Goal: Task Accomplishment & Management: Complete application form

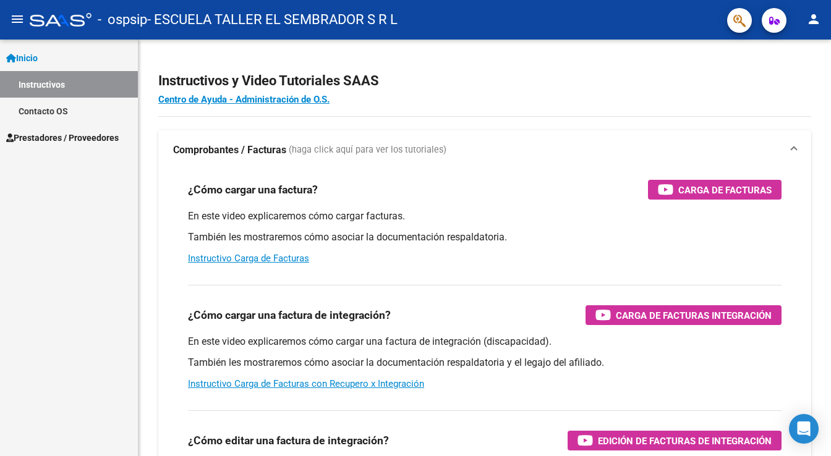
click at [74, 137] on span "Prestadores / Proveedores" at bounding box center [62, 138] width 112 height 14
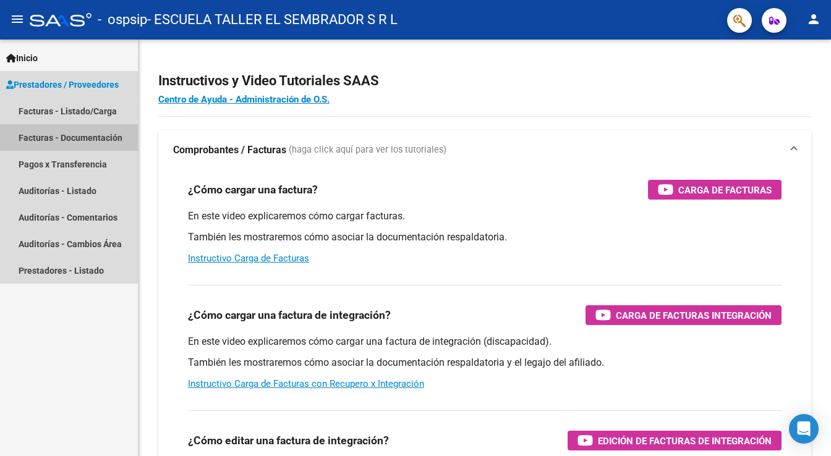
click at [74, 137] on link "Facturas - Documentación" at bounding box center [69, 137] width 138 height 27
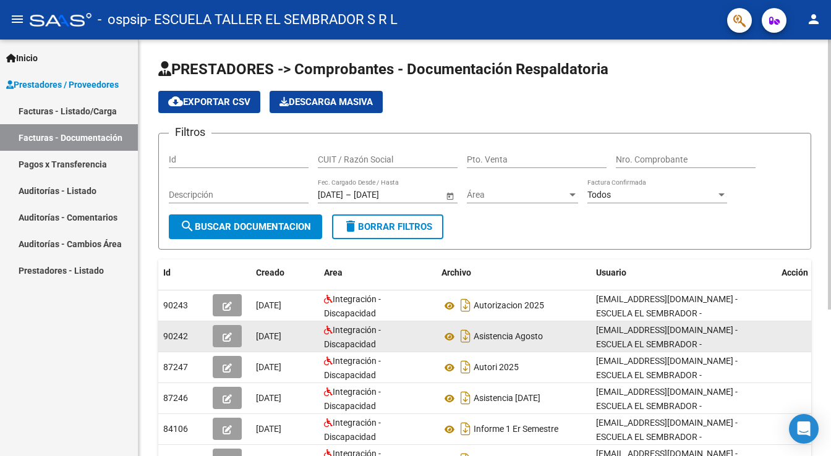
click at [575, 337] on div "Asistencia Agosto" at bounding box center [513, 336] width 145 height 20
click at [447, 331] on icon at bounding box center [449, 336] width 16 height 15
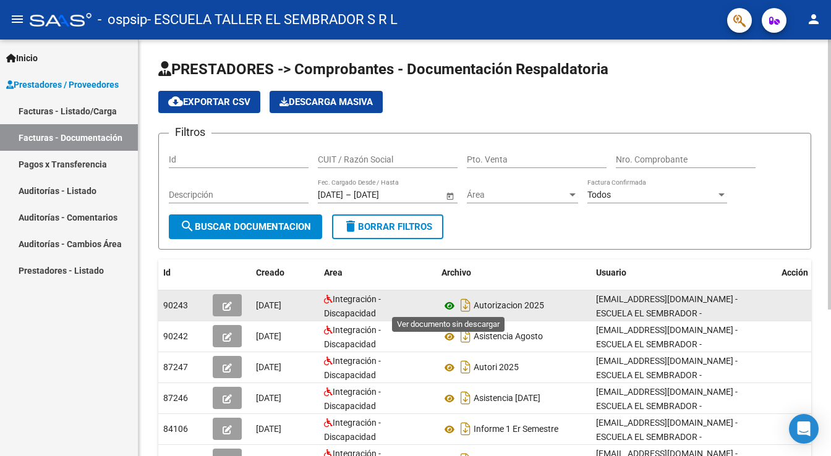
click at [447, 304] on icon at bounding box center [449, 306] width 16 height 15
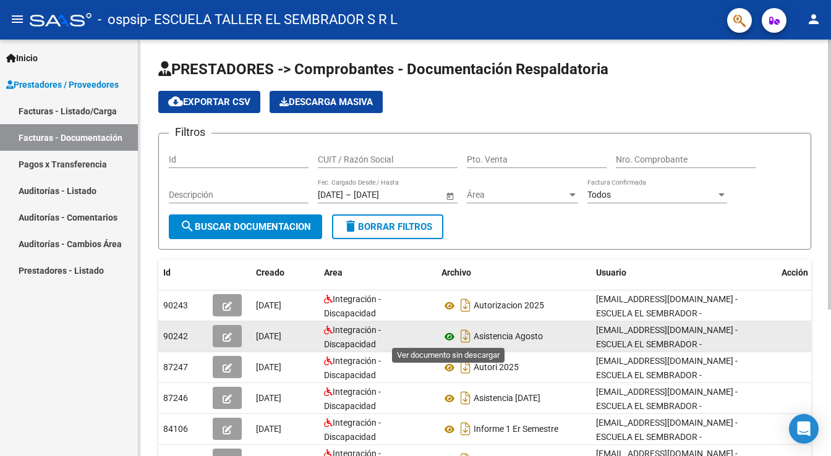
click at [449, 336] on icon at bounding box center [449, 336] width 16 height 15
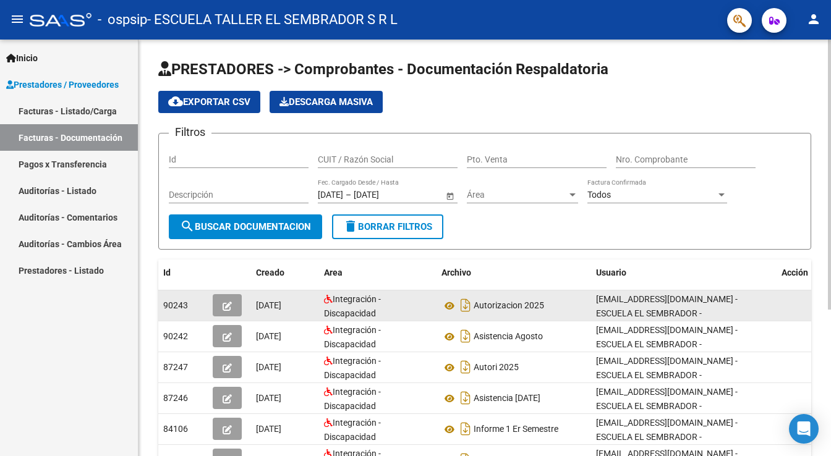
click at [220, 306] on button "button" at bounding box center [227, 305] width 29 height 22
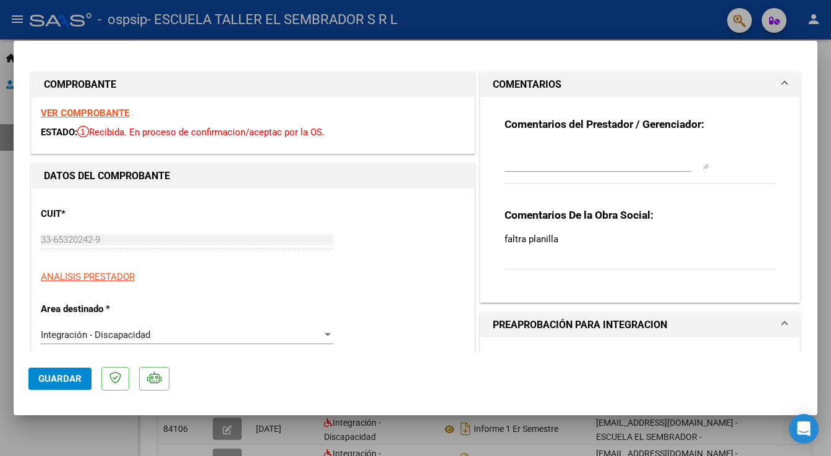
click at [222, 337] on div "Integración - Discapacidad" at bounding box center [181, 334] width 281 height 11
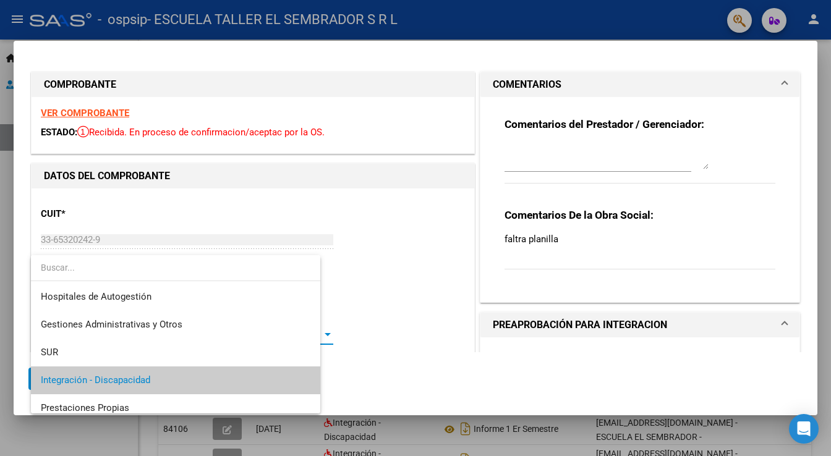
scroll to position [46, 0]
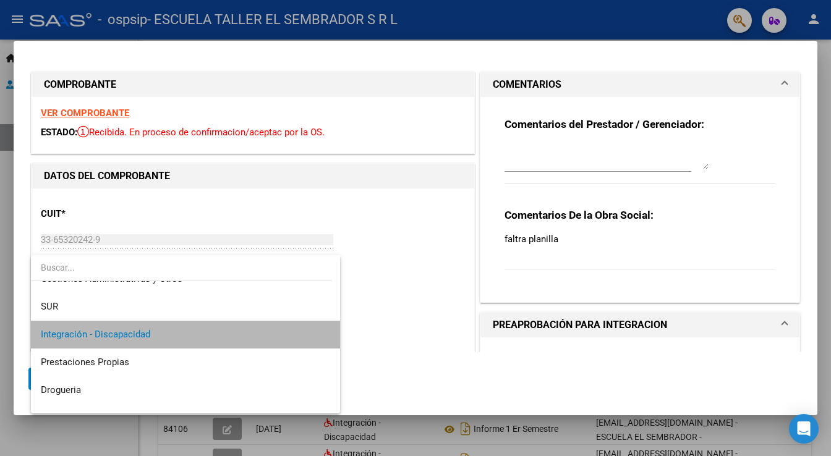
click at [222, 337] on span "Integración - Discapacidad" at bounding box center [185, 335] width 289 height 28
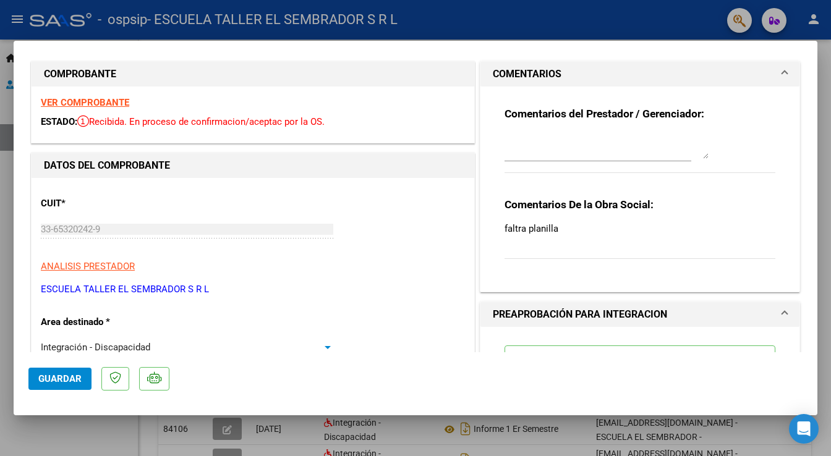
scroll to position [60, 0]
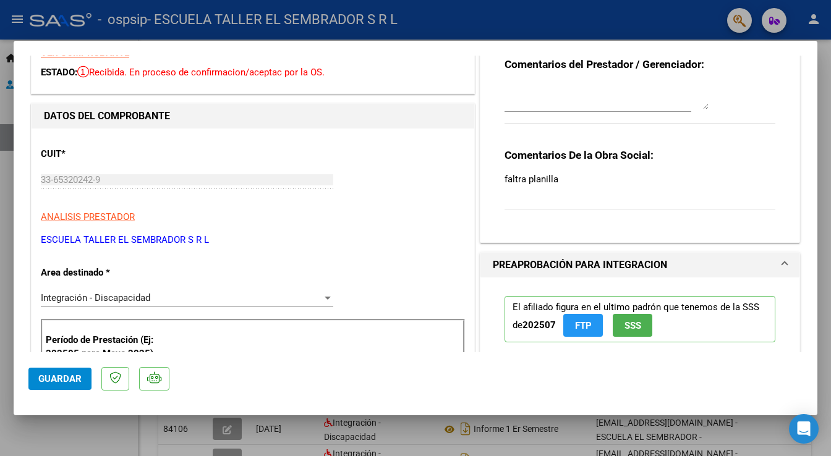
click at [548, 201] on div "Comentarios De la Obra Social: faltra planilla" at bounding box center [639, 185] width 271 height 75
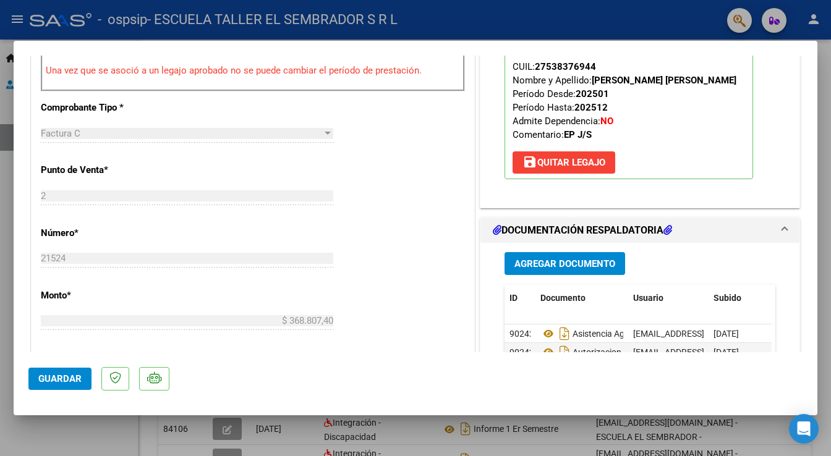
scroll to position [208, 0]
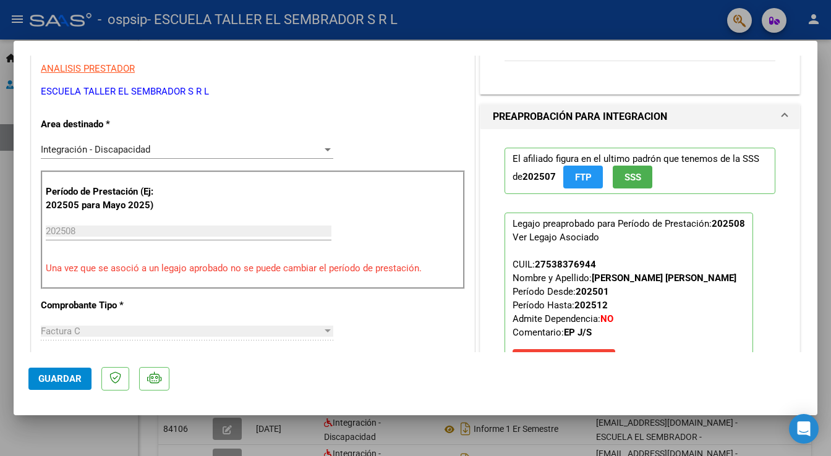
click at [81, 229] on input "202508" at bounding box center [189, 231] width 286 height 11
click at [358, 302] on div "CUIT * 33-65320242-9 Ingresar CUIT ANALISIS PRESTADOR ESCUELA TALLER EL SEMBRAD…" at bounding box center [253, 442] width 443 height 925
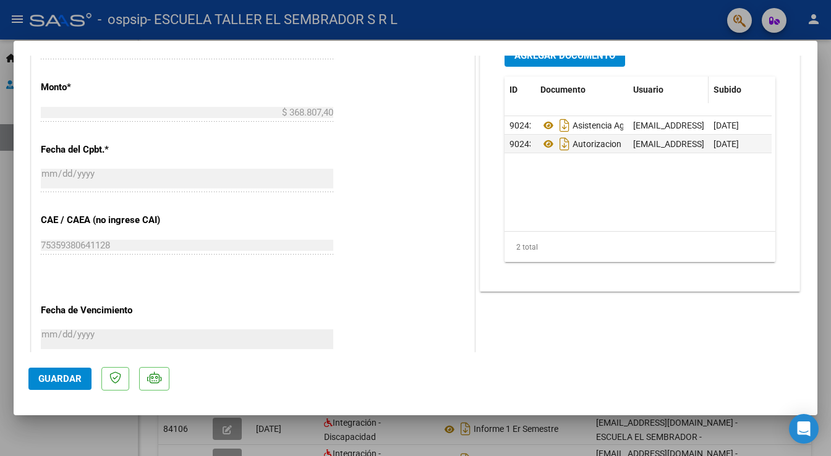
scroll to position [565, 0]
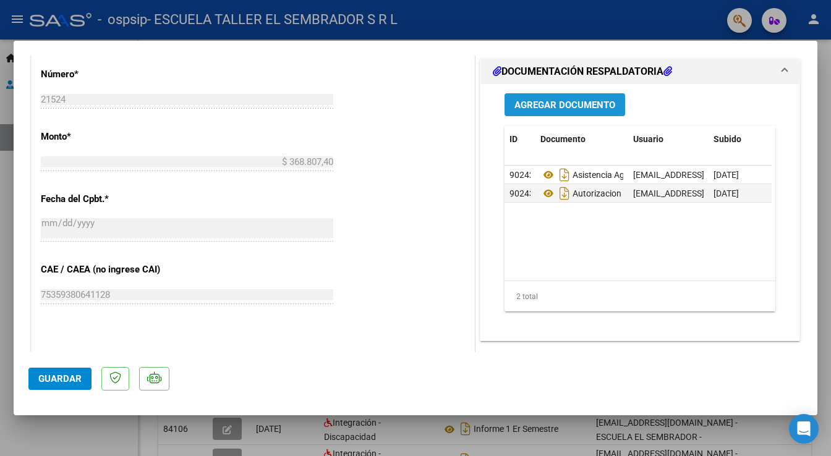
click at [567, 104] on span "Agregar Documento" at bounding box center [564, 105] width 101 height 11
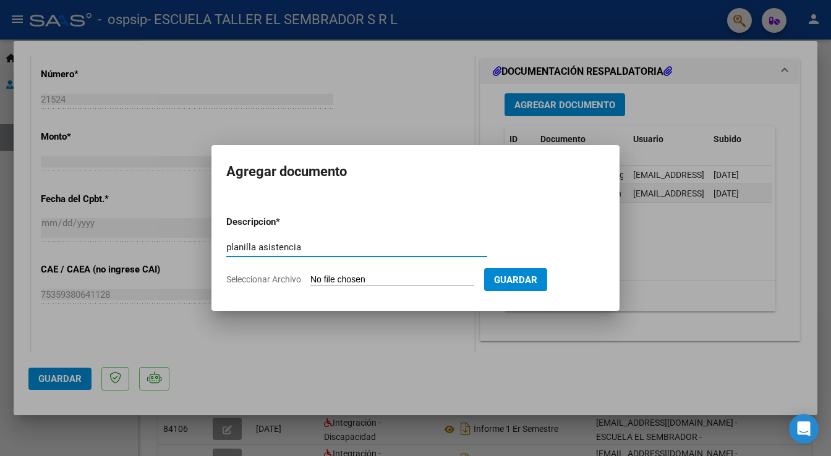
type input "planilla asistencia"
click at [386, 279] on input "Seleccionar Archivo" at bounding box center [392, 280] width 164 height 12
click at [368, 282] on input "Seleccionar Archivo" at bounding box center [392, 280] width 164 height 12
type input "C:\fakepath\[PERSON_NAME] - Asistencia Agosto.pdf"
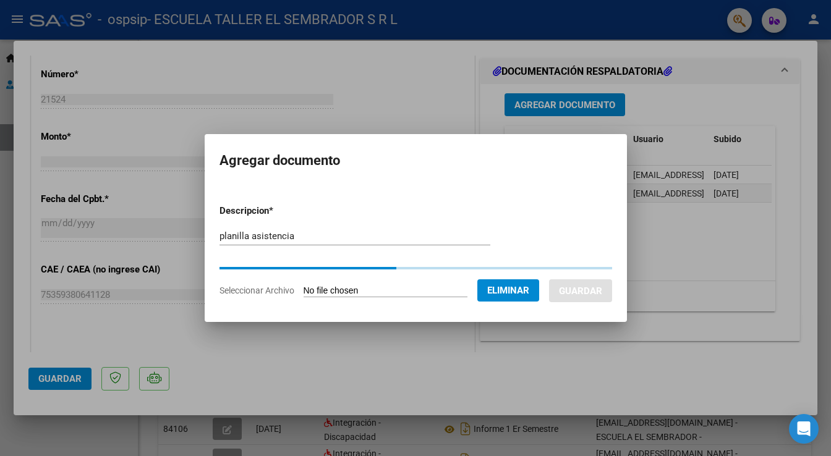
click at [528, 284] on button "Eliminar" at bounding box center [508, 290] width 62 height 22
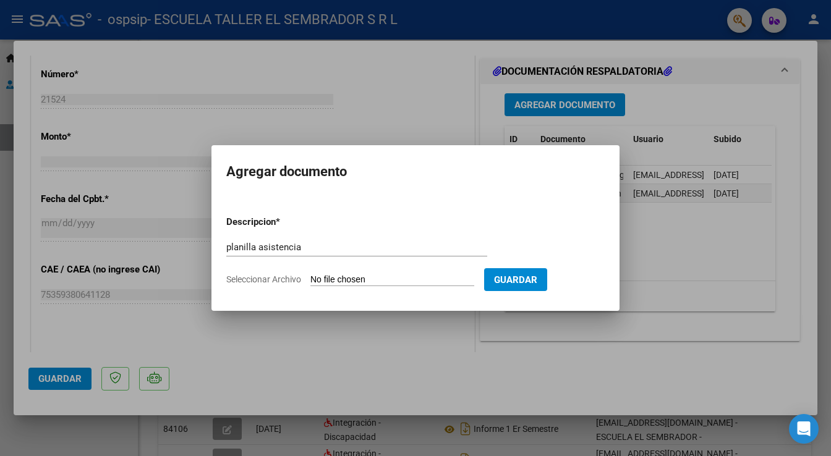
click at [349, 281] on input "Seleccionar Archivo" at bounding box center [392, 280] width 164 height 12
type input "C:\fakepath\[PERSON_NAME] - Asistencia Agosto.pdf"
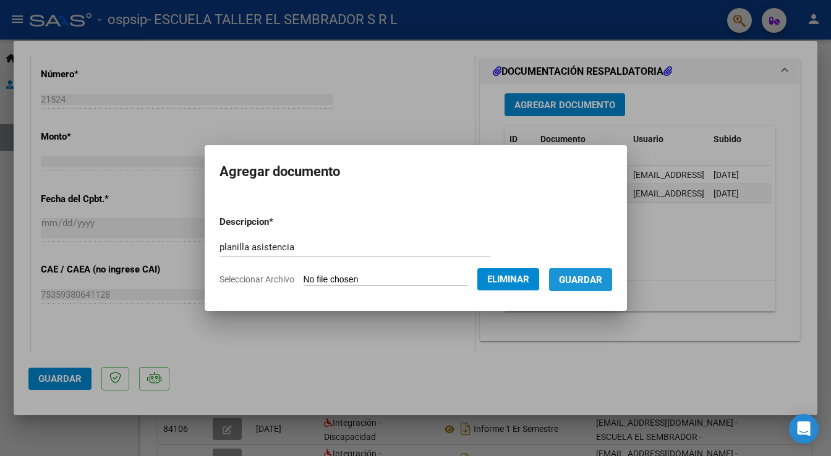
click at [583, 279] on span "Guardar" at bounding box center [580, 279] width 43 height 11
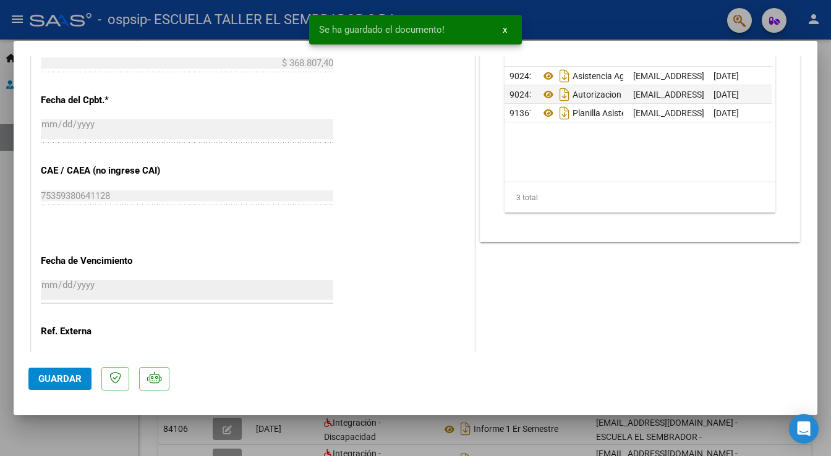
scroll to position [713, 0]
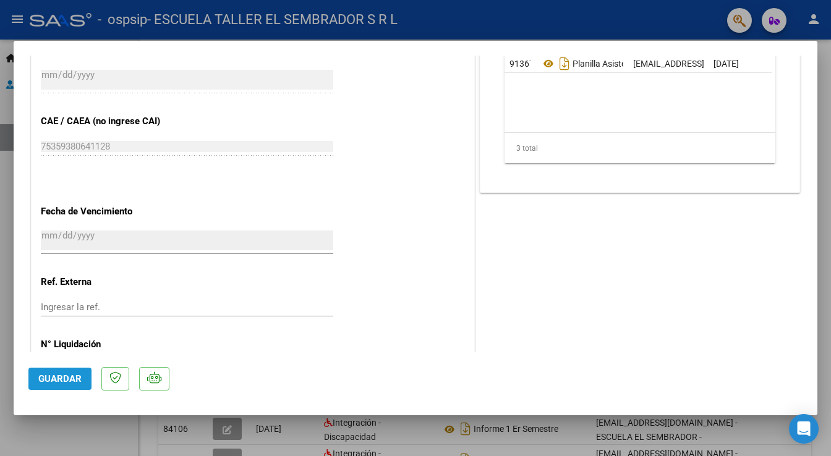
click at [69, 379] on span "Guardar" at bounding box center [59, 378] width 43 height 11
